Goal: Task Accomplishment & Management: Use online tool/utility

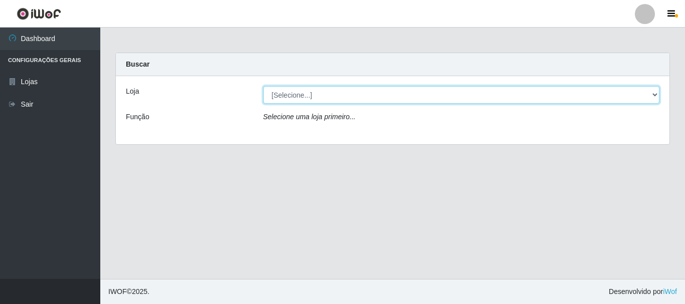
drag, startPoint x: 388, startPoint y: 90, endPoint x: 384, endPoint y: 99, distance: 10.1
click at [388, 90] on select "[Selecione...] [GEOGRAPHIC_DATA] [GEOGRAPHIC_DATA]" at bounding box center [461, 95] width 397 height 18
select select "64"
click at [263, 86] on select "[Selecione...] [GEOGRAPHIC_DATA] [GEOGRAPHIC_DATA]" at bounding box center [461, 95] width 397 height 18
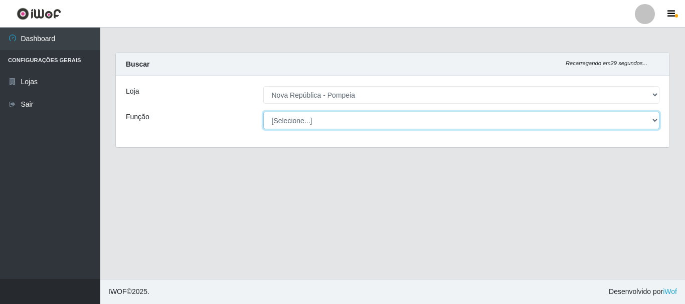
click at [376, 127] on select "[Selecione...] Balconista Operador de Caixa Recepcionista Repositor" at bounding box center [461, 121] width 397 height 18
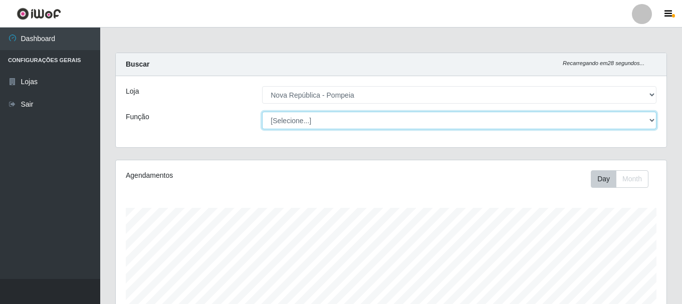
select select "22"
click at [262, 112] on select "[Selecione...] Balconista Operador de Caixa Recepcionista Repositor" at bounding box center [459, 121] width 395 height 18
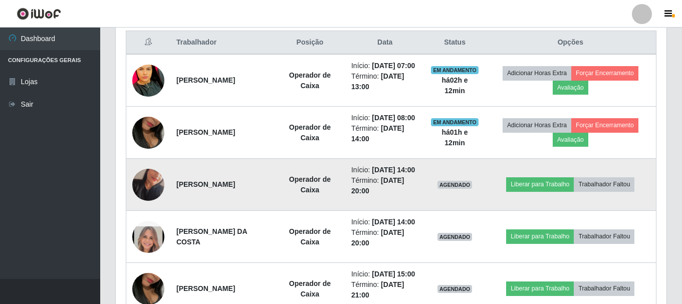
scroll to position [371, 0]
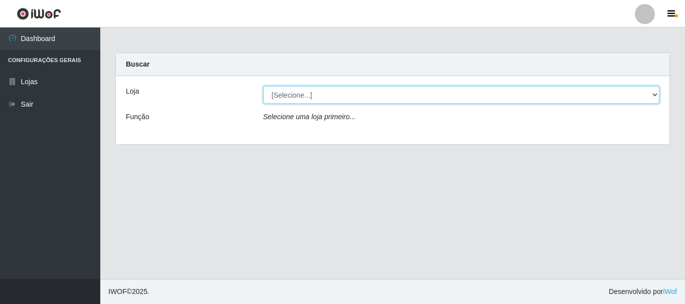
click at [334, 95] on select "[Selecione...] [GEOGRAPHIC_DATA] [GEOGRAPHIC_DATA]" at bounding box center [461, 95] width 397 height 18
select select "64"
click at [263, 86] on select "[Selecione...] [GEOGRAPHIC_DATA] [GEOGRAPHIC_DATA]" at bounding box center [461, 95] width 397 height 18
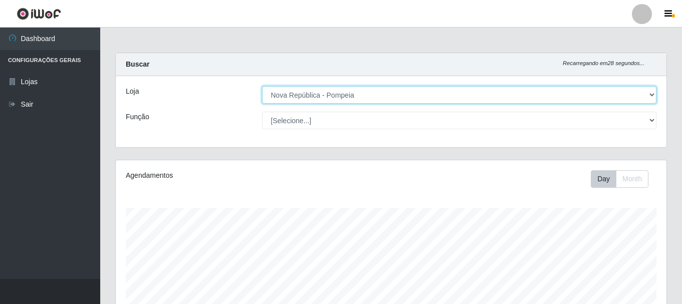
scroll to position [208, 551]
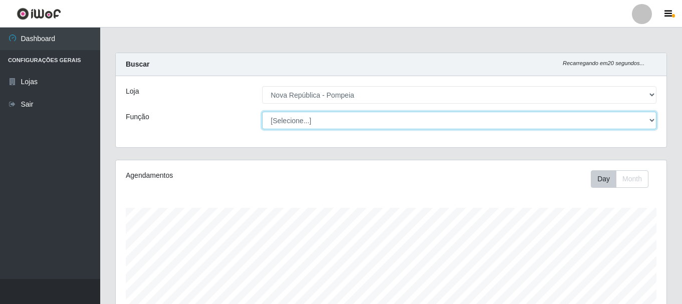
click at [315, 119] on select "[Selecione...] Balconista Operador de Caixa Recepcionista Repositor" at bounding box center [459, 121] width 395 height 18
select select "22"
click at [262, 112] on select "[Selecione...] Balconista Operador de Caixa Recepcionista Repositor" at bounding box center [459, 121] width 395 height 18
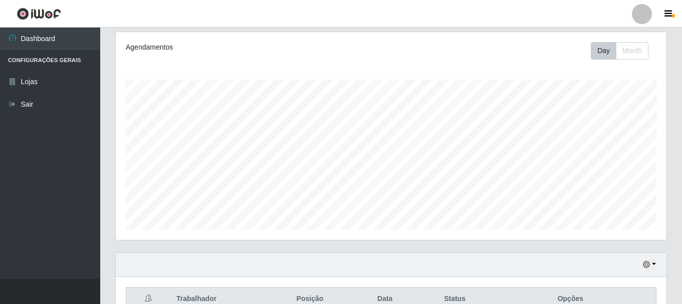
scroll to position [301, 0]
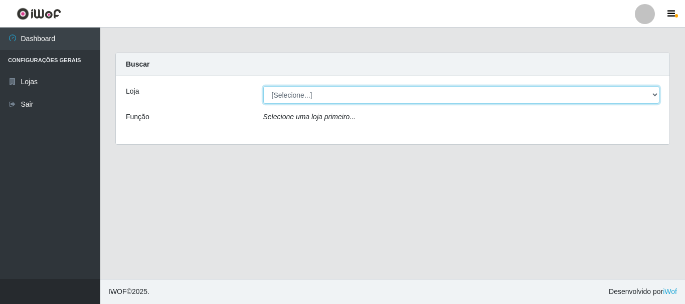
click at [340, 87] on select "[Selecione...] [GEOGRAPHIC_DATA] [GEOGRAPHIC_DATA]" at bounding box center [461, 95] width 397 height 18
select select "64"
click at [263, 86] on select "[Selecione...] [GEOGRAPHIC_DATA] [GEOGRAPHIC_DATA]" at bounding box center [461, 95] width 397 height 18
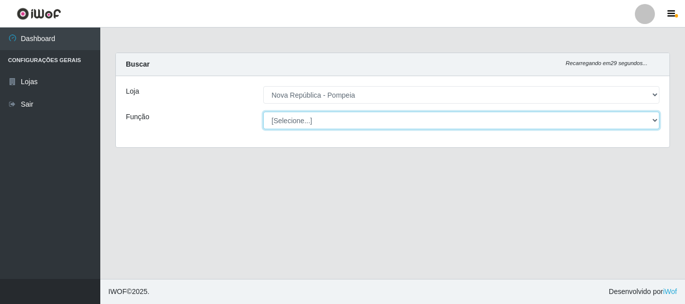
click at [331, 118] on select "[Selecione...] Balconista Operador de Caixa Recepcionista Repositor" at bounding box center [461, 121] width 397 height 18
select select "22"
click at [263, 112] on select "[Selecione...] Balconista Operador de Caixa Recepcionista Repositor" at bounding box center [461, 121] width 397 height 18
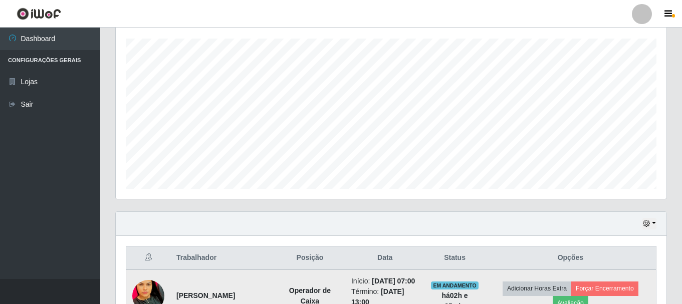
scroll to position [301, 0]
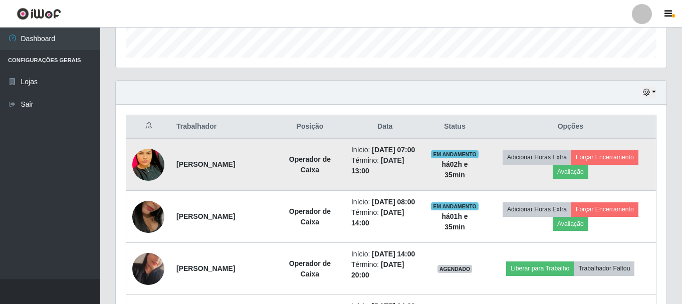
drag, startPoint x: 177, startPoint y: 171, endPoint x: 259, endPoint y: 167, distance: 82.3
click at [259, 167] on td "[PERSON_NAME]" at bounding box center [222, 164] width 104 height 53
copy strong "[PERSON_NAME]"
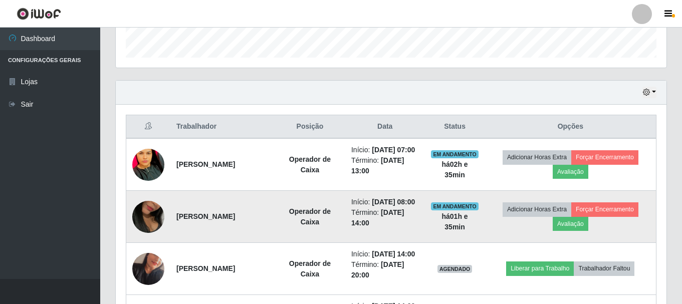
drag, startPoint x: 174, startPoint y: 233, endPoint x: 265, endPoint y: 233, distance: 90.8
click at [265, 233] on td "[PERSON_NAME]" at bounding box center [222, 217] width 104 height 52
copy strong "[PERSON_NAME]"
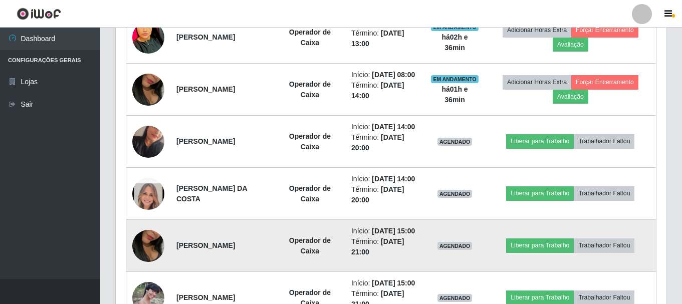
scroll to position [451, 0]
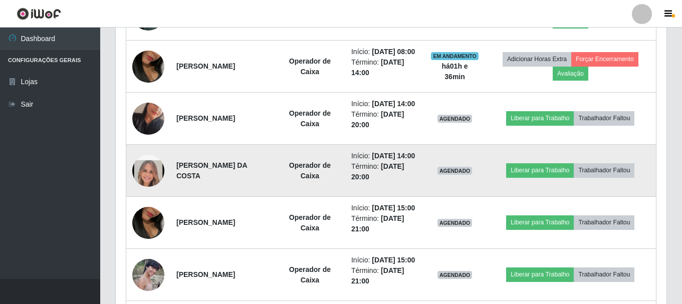
drag, startPoint x: 175, startPoint y: 202, endPoint x: 270, endPoint y: 227, distance: 97.4
click at [270, 197] on td "[PERSON_NAME] DA COSTA" at bounding box center [222, 171] width 104 height 52
copy strong "[PERSON_NAME] DA COSTA"
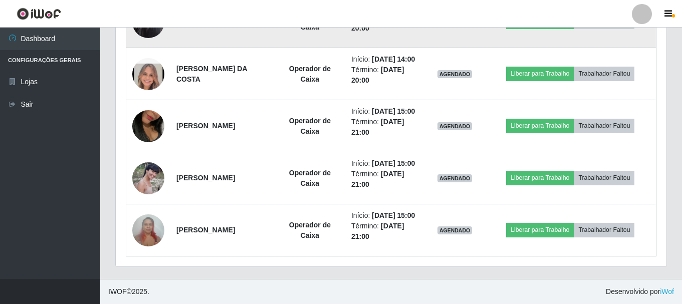
scroll to position [602, 0]
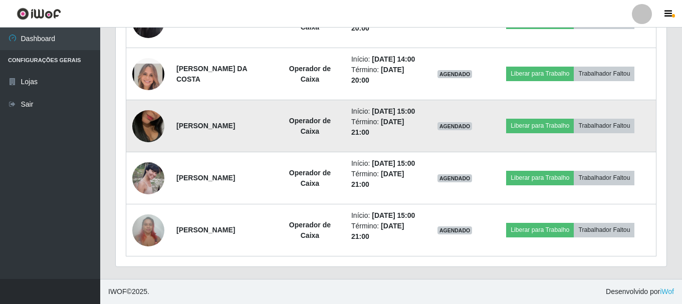
drag, startPoint x: 177, startPoint y: 121, endPoint x: 263, endPoint y: 117, distance: 86.3
click at [235, 122] on strong "[PERSON_NAME]" at bounding box center [206, 126] width 59 height 8
click at [199, 134] on td "[PERSON_NAME]" at bounding box center [222, 126] width 104 height 52
drag, startPoint x: 216, startPoint y: 109, endPoint x: 225, endPoint y: 98, distance: 13.9
click at [217, 108] on td "[PERSON_NAME]" at bounding box center [222, 126] width 104 height 52
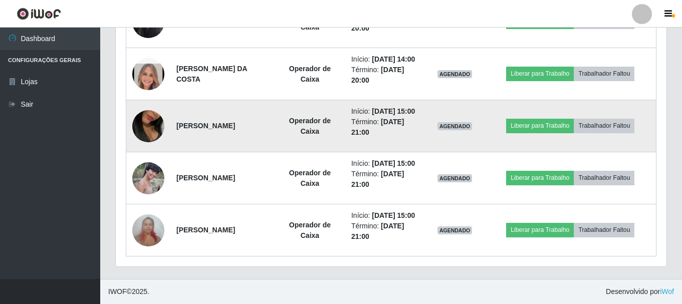
click at [225, 100] on td "[PERSON_NAME]" at bounding box center [222, 126] width 104 height 52
drag, startPoint x: 175, startPoint y: 121, endPoint x: 278, endPoint y: 122, distance: 102.8
click at [275, 122] on td "[PERSON_NAME]" at bounding box center [222, 126] width 104 height 52
copy strong "[PERSON_NAME]"
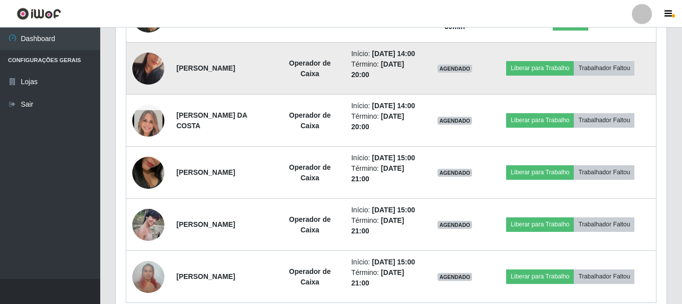
drag, startPoint x: 173, startPoint y: 92, endPoint x: 277, endPoint y: 96, distance: 103.4
click at [275, 95] on td "[PERSON_NAME]" at bounding box center [222, 69] width 104 height 52
copy strong "[PERSON_NAME]"
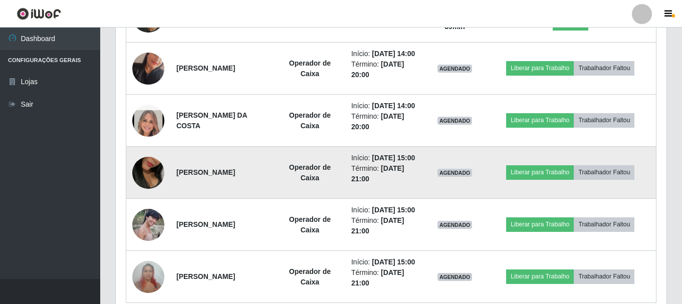
drag, startPoint x: 175, startPoint y: 221, endPoint x: 276, endPoint y: 221, distance: 100.8
click at [275, 199] on td "[PERSON_NAME]" at bounding box center [222, 173] width 104 height 52
copy strong "[PERSON_NAME]"
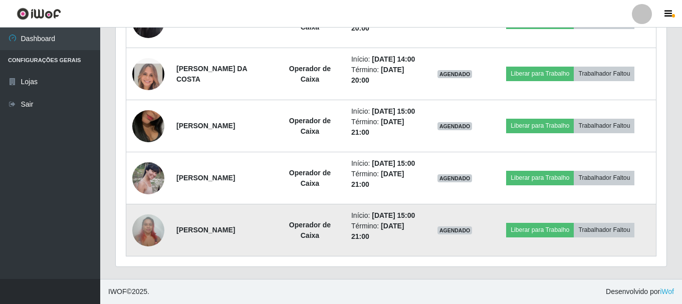
scroll to position [622, 0]
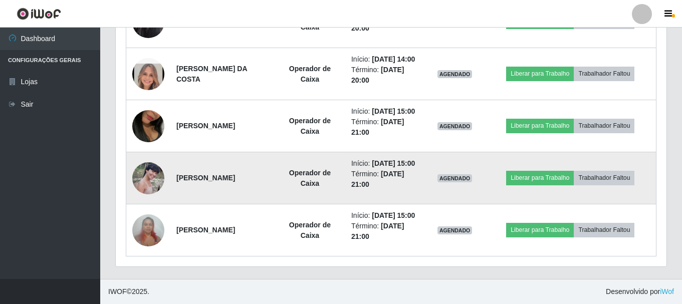
drag, startPoint x: 174, startPoint y: 156, endPoint x: 246, endPoint y: 175, distance: 74.6
click at [246, 175] on td "[PERSON_NAME]" at bounding box center [222, 178] width 104 height 52
copy strong "[PERSON_NAME]"
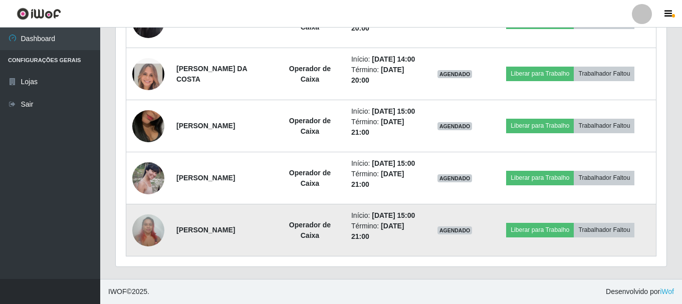
drag, startPoint x: 177, startPoint y: 218, endPoint x: 263, endPoint y: 234, distance: 88.1
click at [263, 234] on td "[PERSON_NAME]" at bounding box center [222, 231] width 104 height 52
copy strong "[PERSON_NAME]"
